Goal: Task Accomplishment & Management: Manage account settings

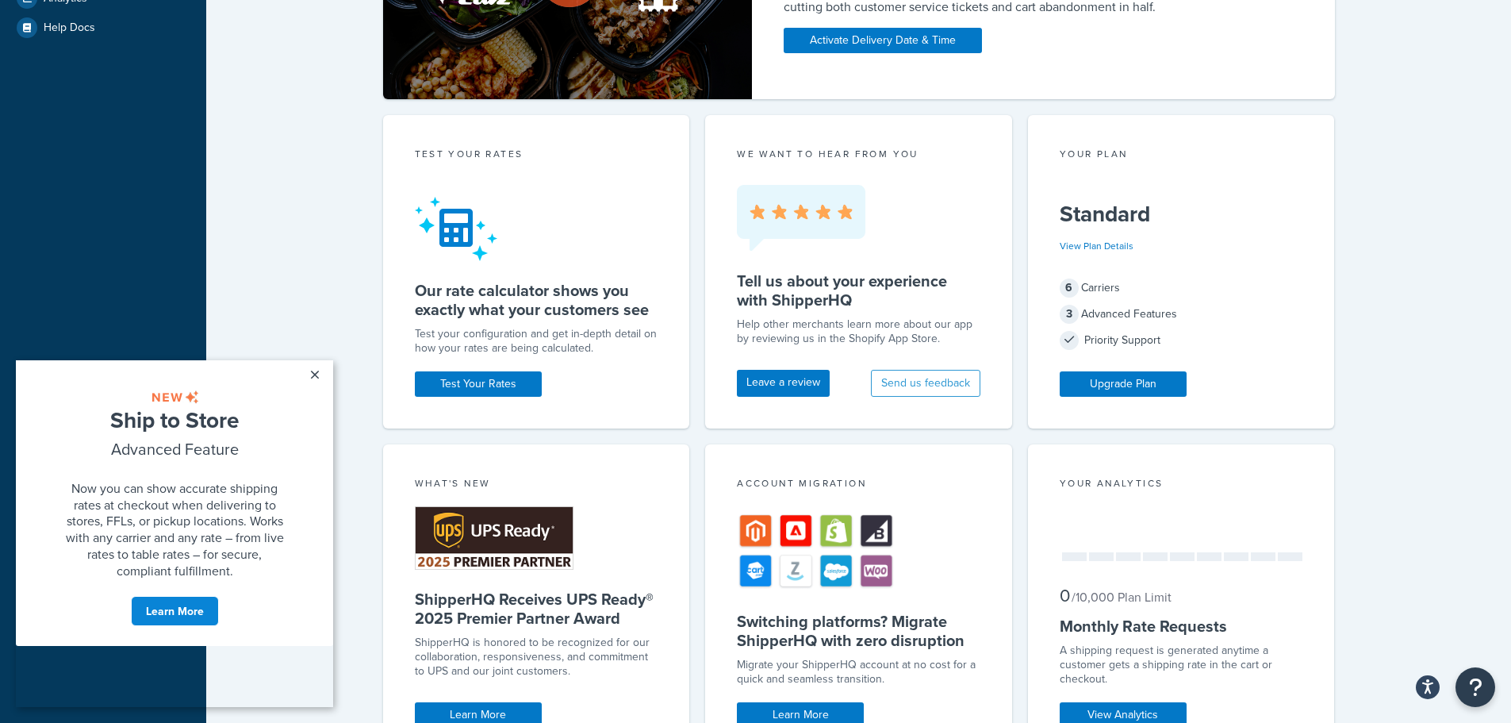
scroll to position [885, 0]
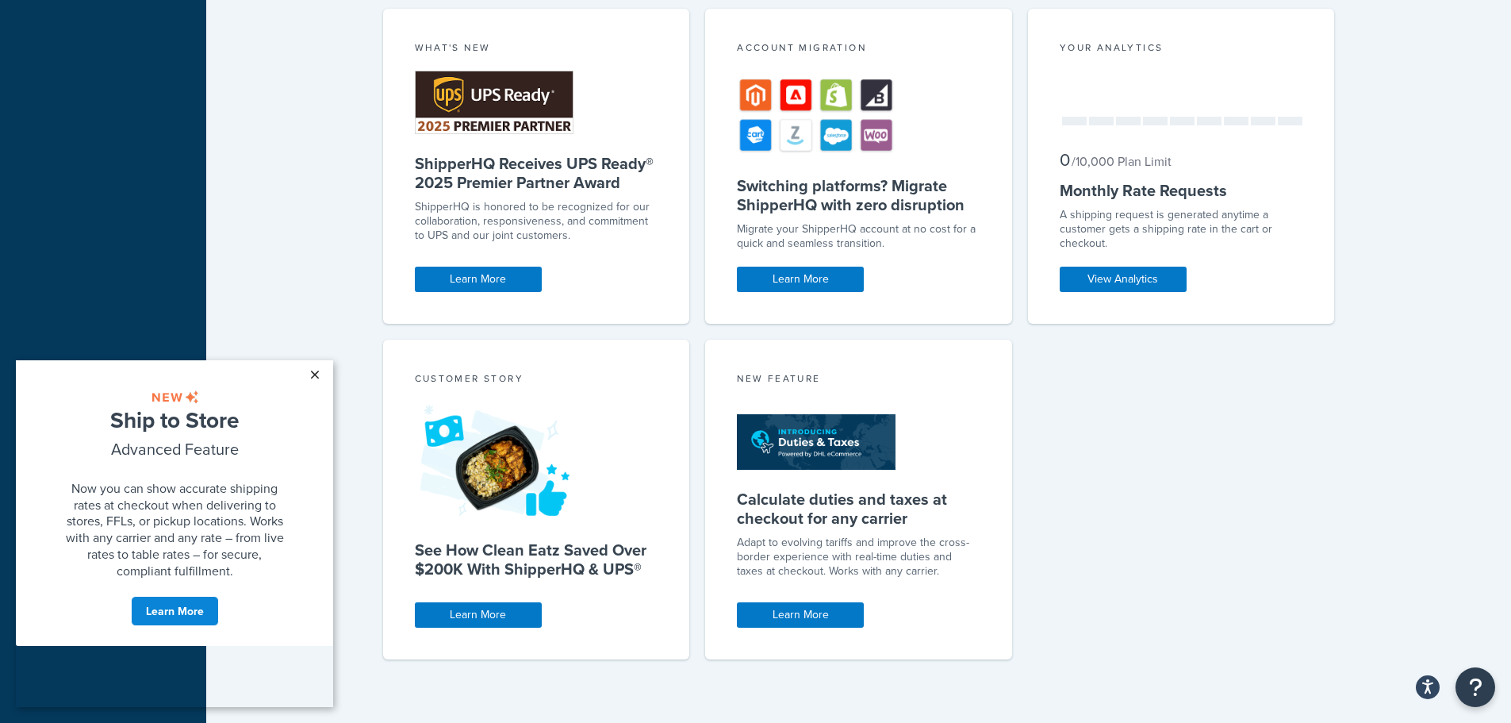
click at [320, 374] on link "×" at bounding box center [315, 374] width 28 height 29
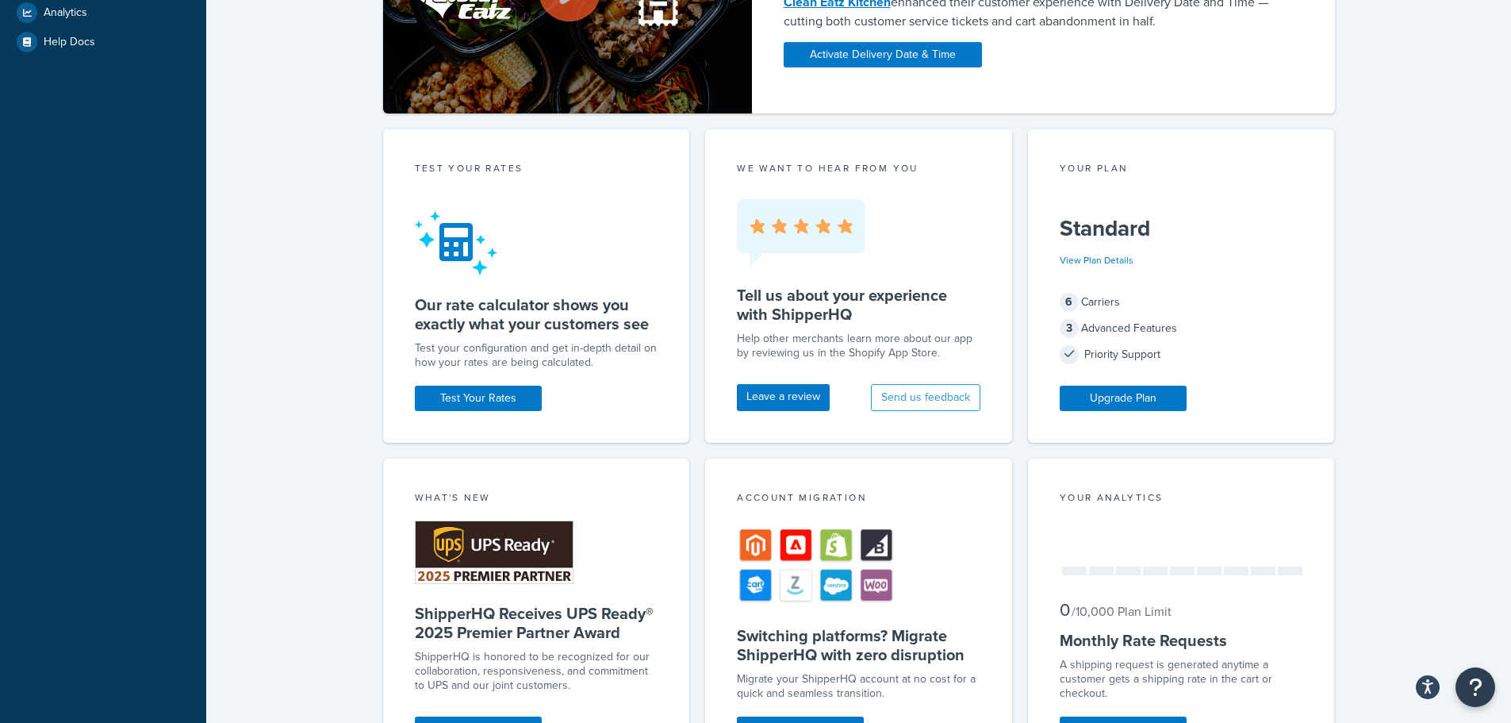
scroll to position [0, 0]
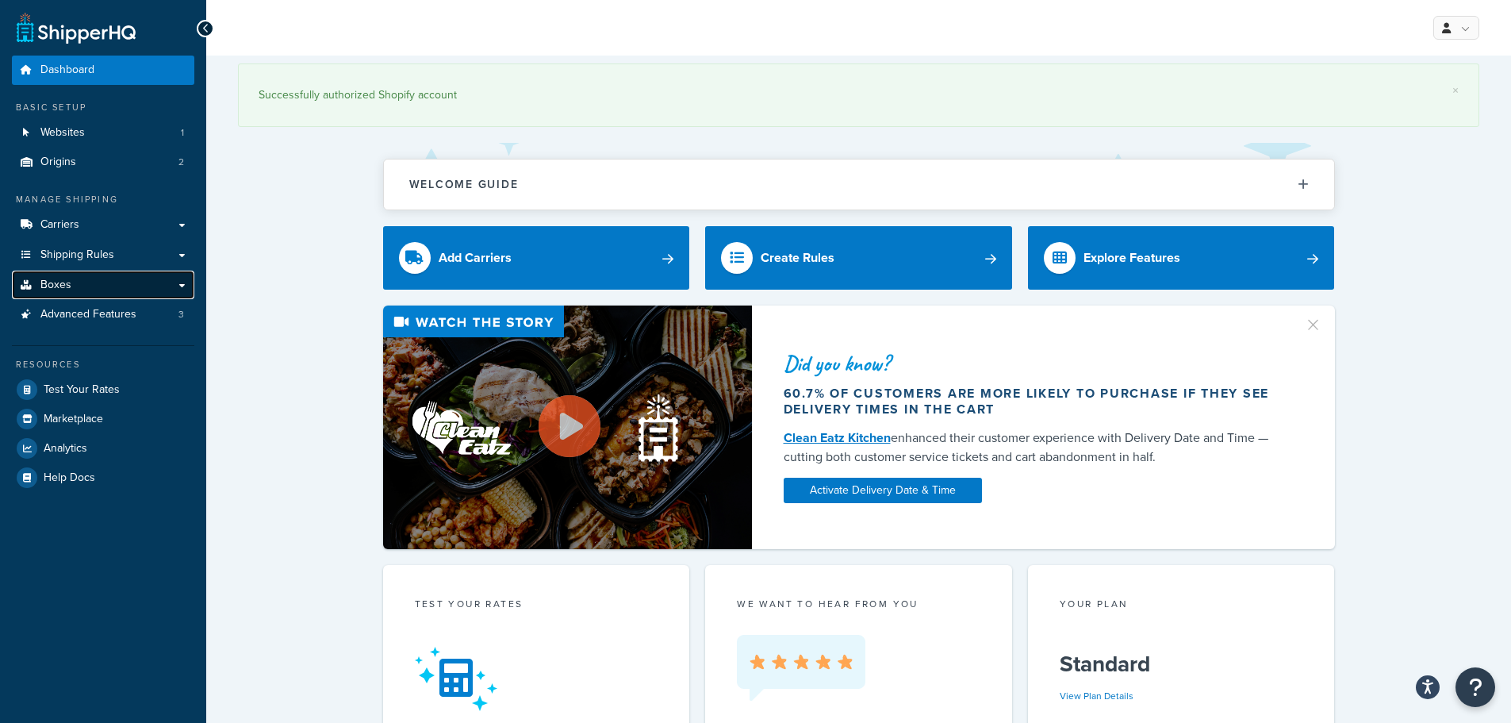
click at [156, 282] on link "Boxes" at bounding box center [103, 284] width 182 height 29
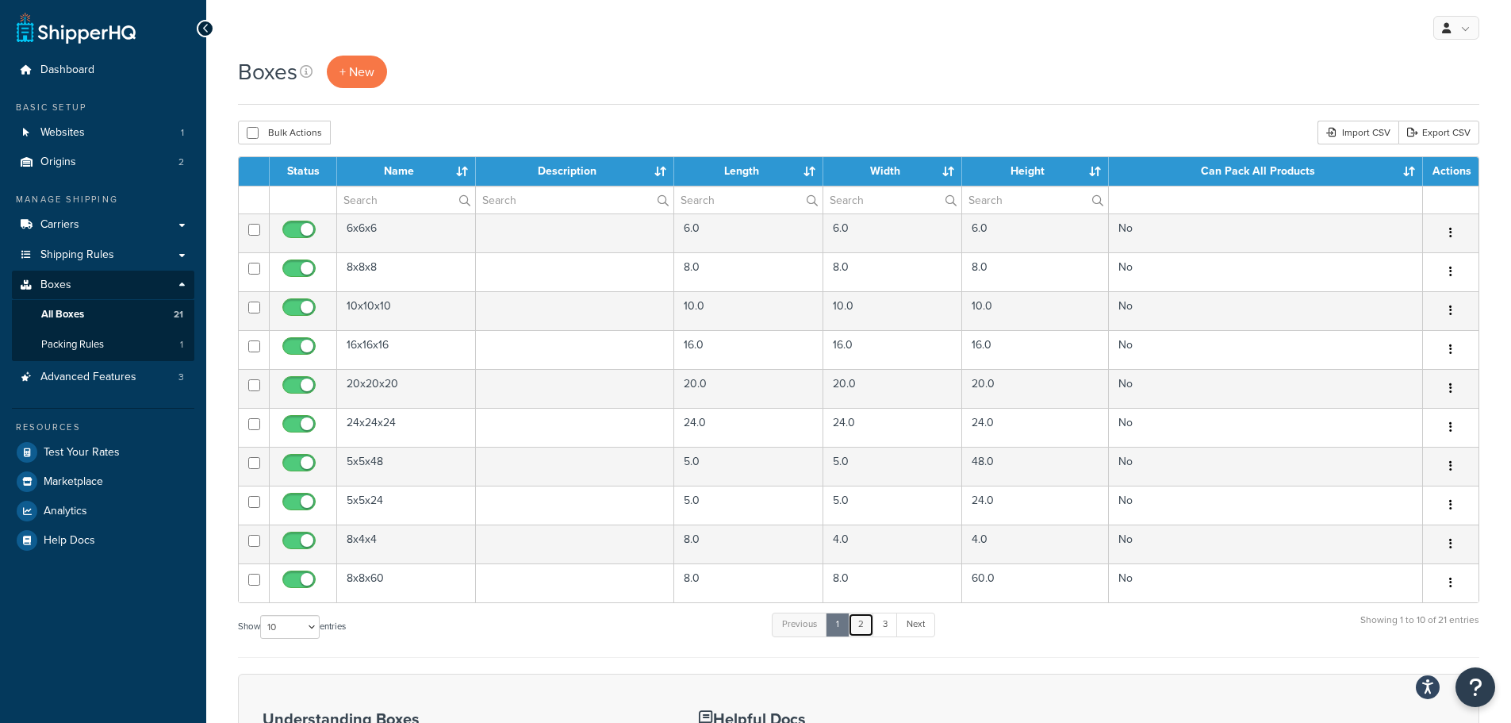
click at [872, 630] on link "2" at bounding box center [861, 624] width 26 height 24
click at [884, 619] on link "3" at bounding box center [882, 624] width 25 height 24
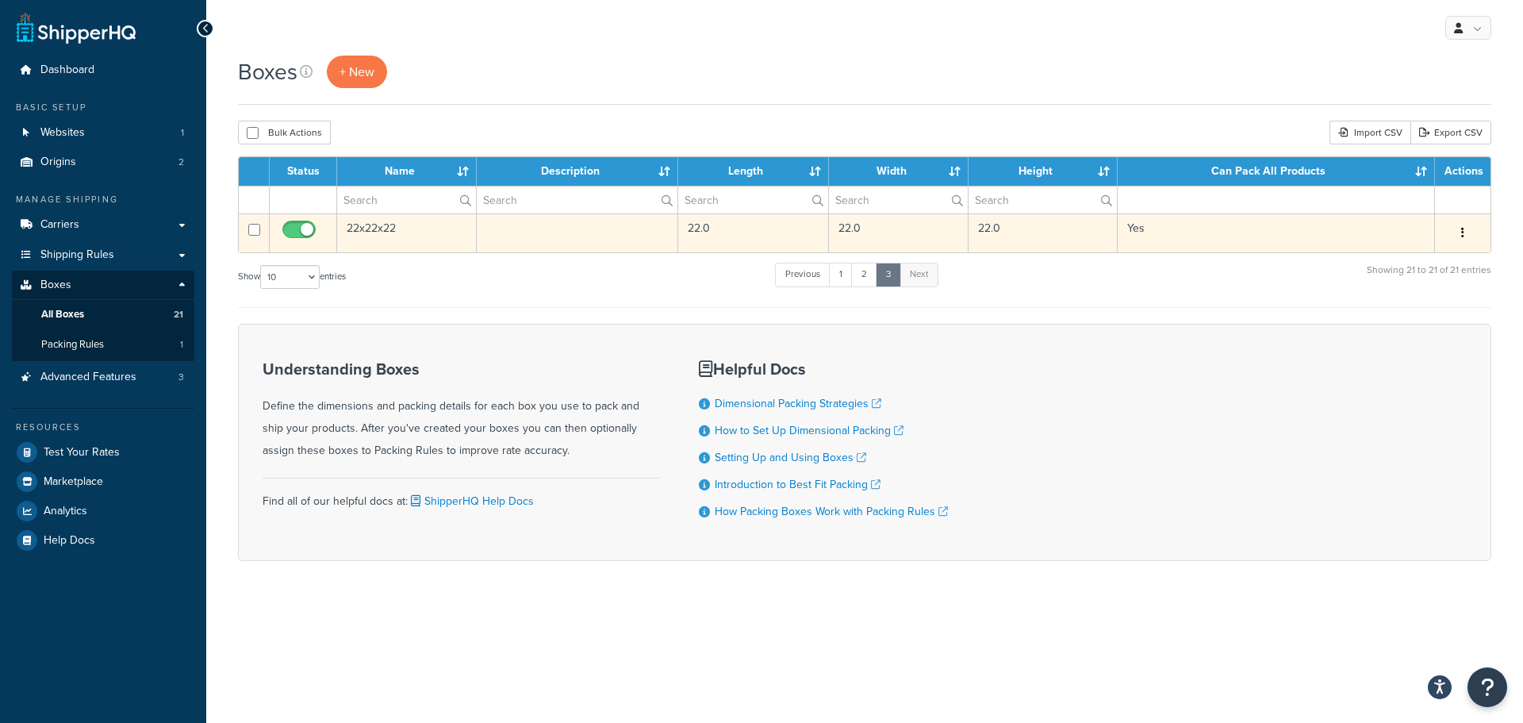
click at [296, 232] on input "checkbox" at bounding box center [301, 234] width 44 height 20
checkbox input "false"
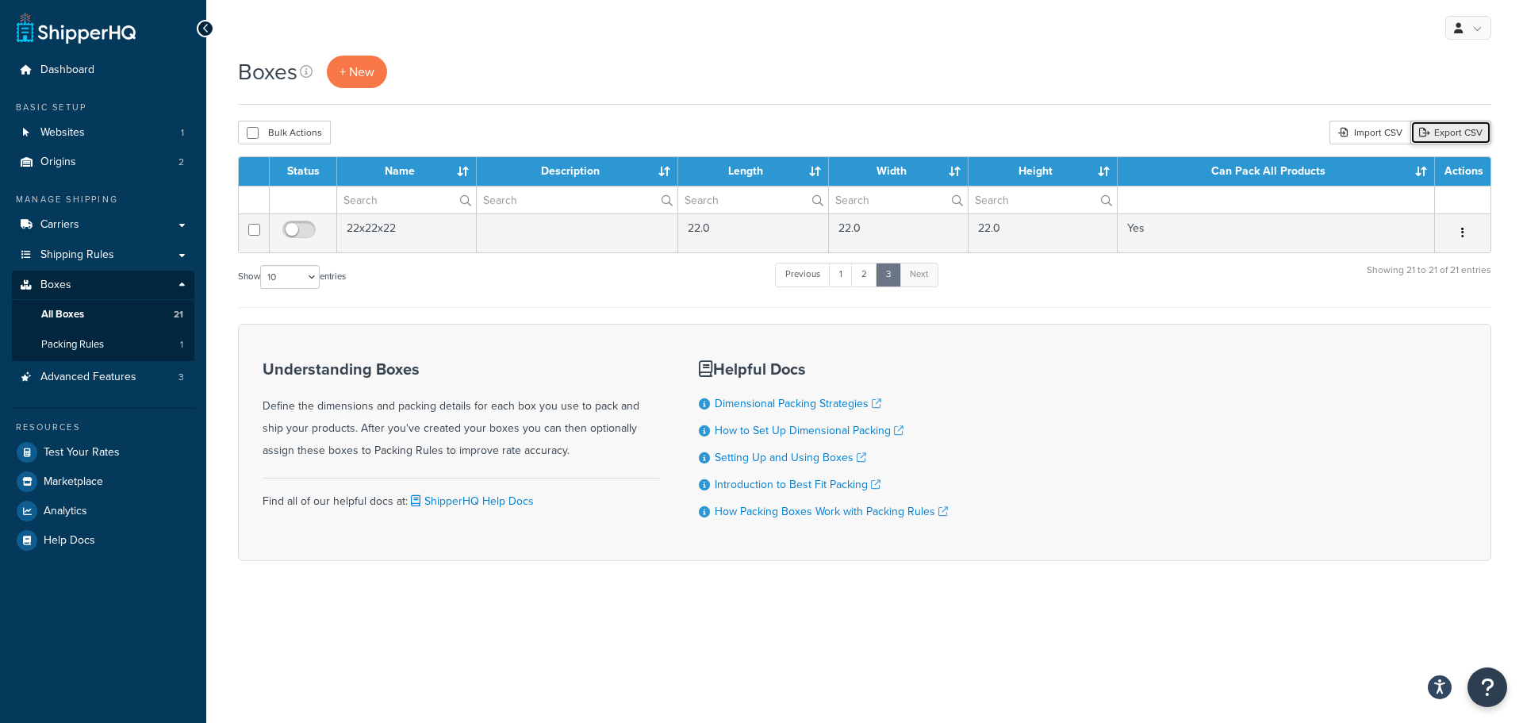
click at [1465, 131] on link "Export CSV" at bounding box center [1450, 133] width 81 height 24
click at [117, 375] on span "Advanced Features" at bounding box center [88, 376] width 96 height 13
